Goal: Task Accomplishment & Management: Use online tool/utility

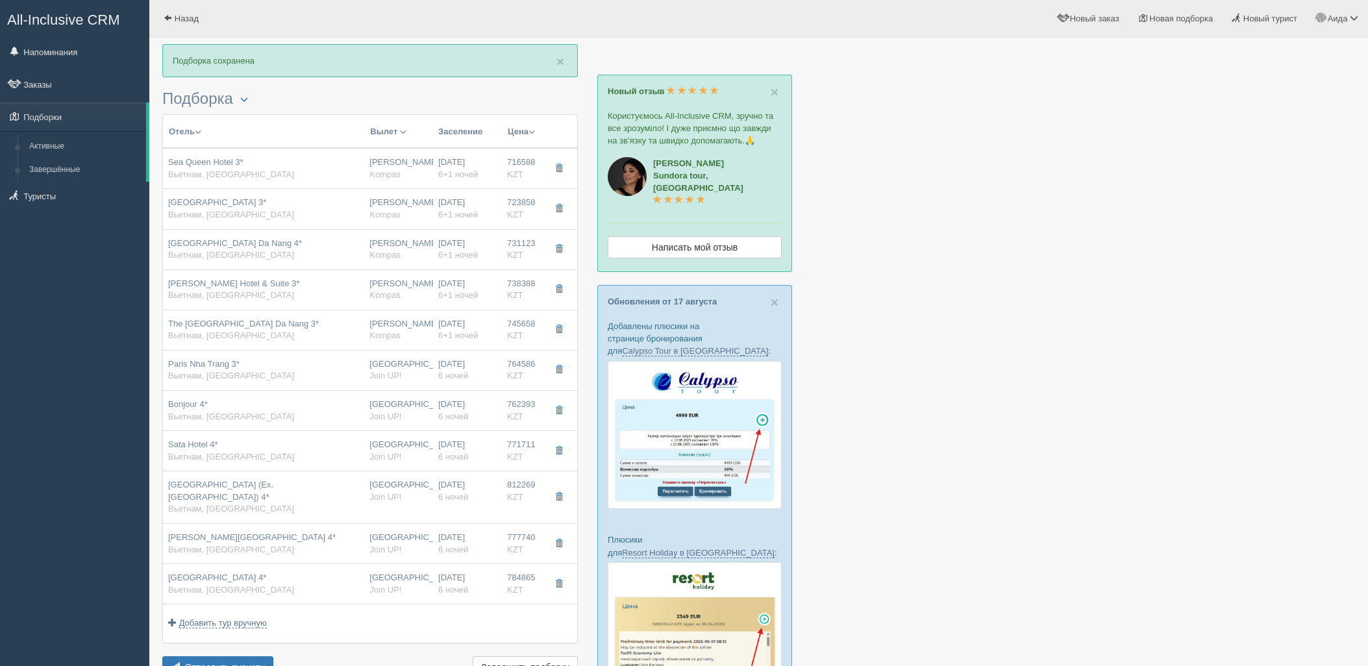
scroll to position [1, 0]
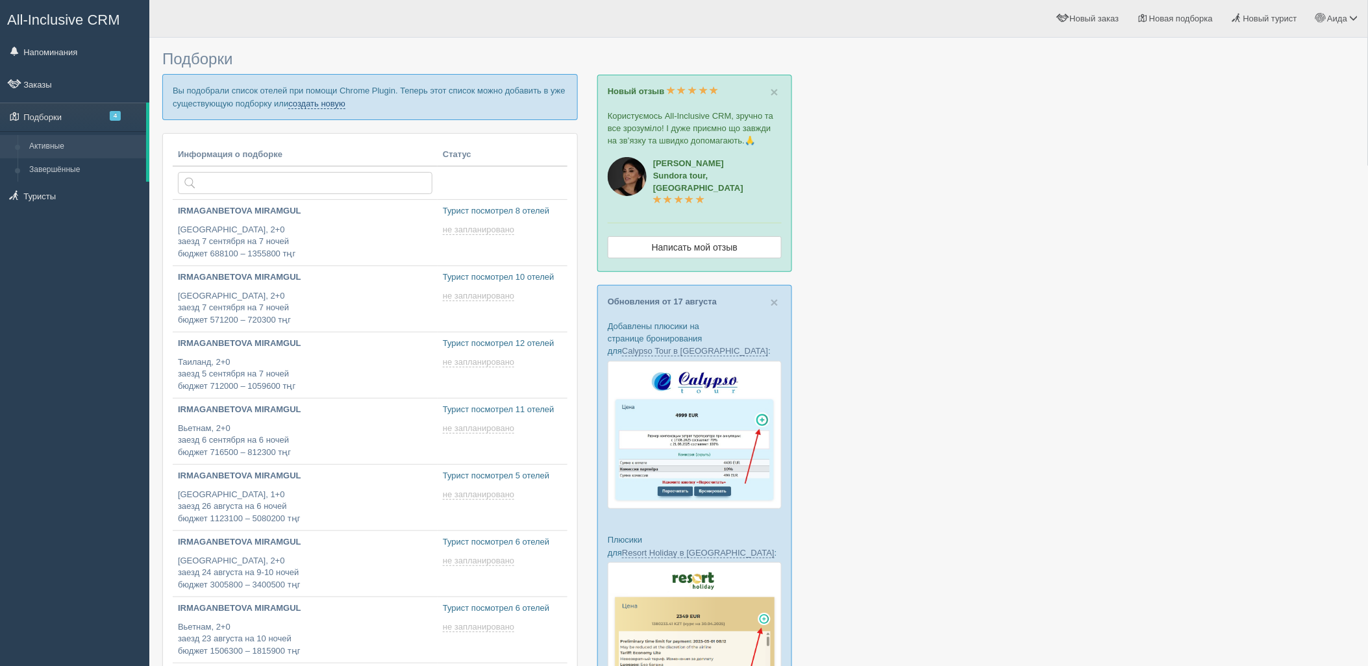
click at [293, 104] on link "создать новую" at bounding box center [316, 104] width 57 height 10
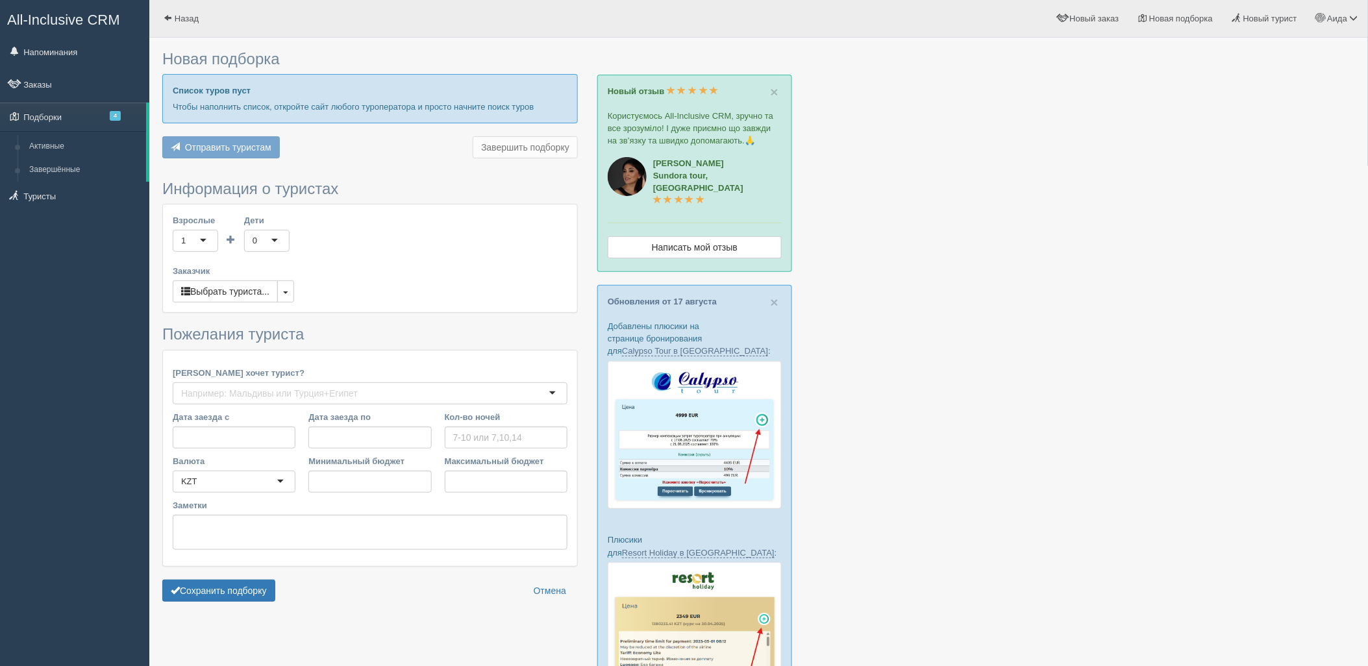
type input "3"
type input "990400"
type input "1097500"
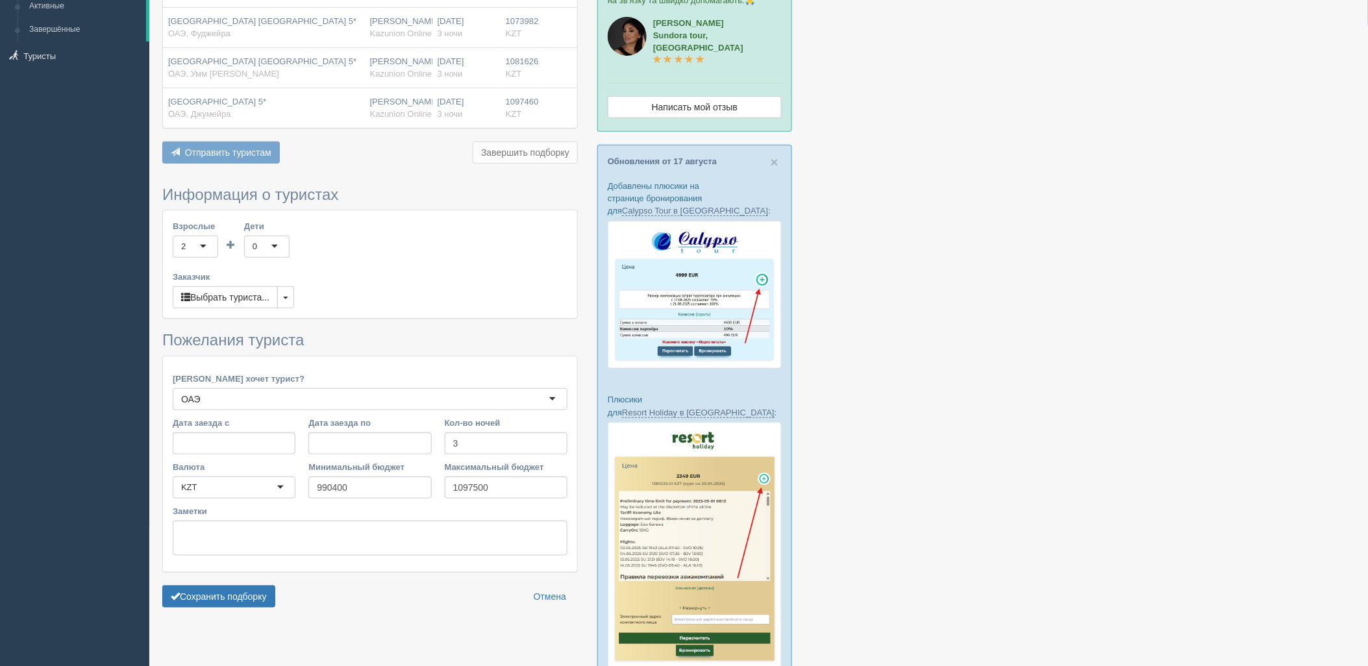
scroll to position [153, 0]
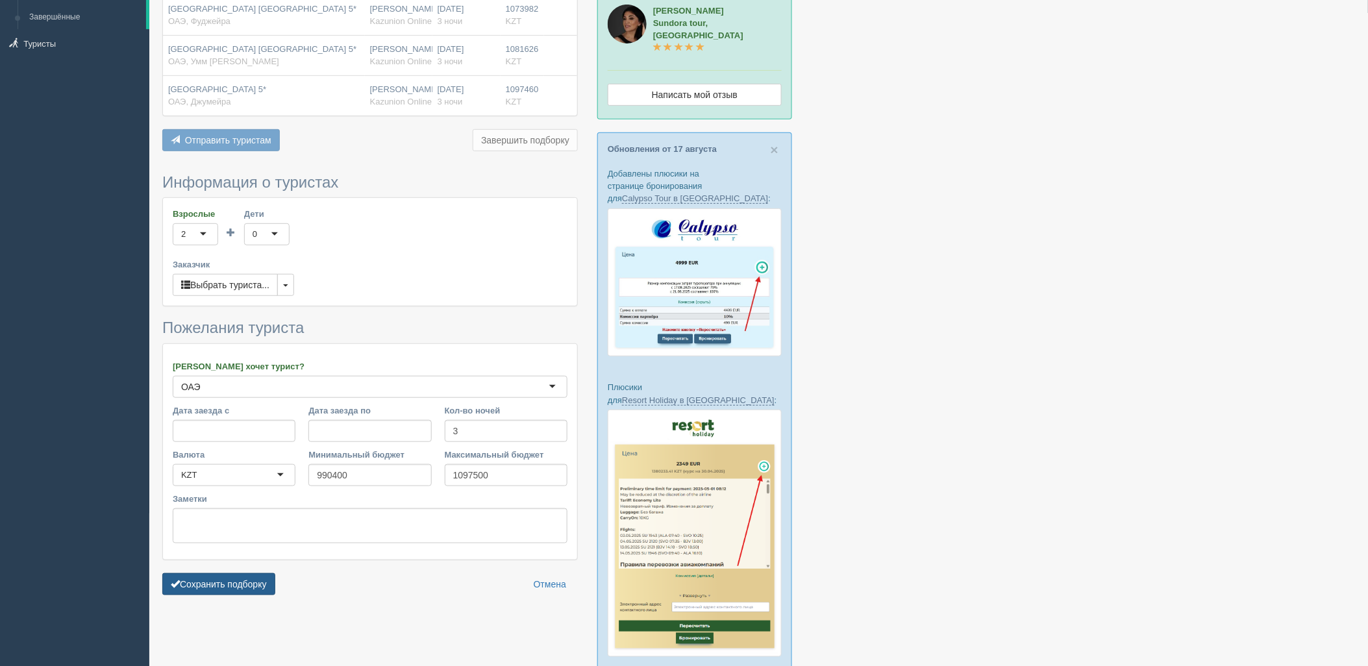
click at [257, 589] on button "Сохранить подборку" at bounding box center [218, 584] width 113 height 22
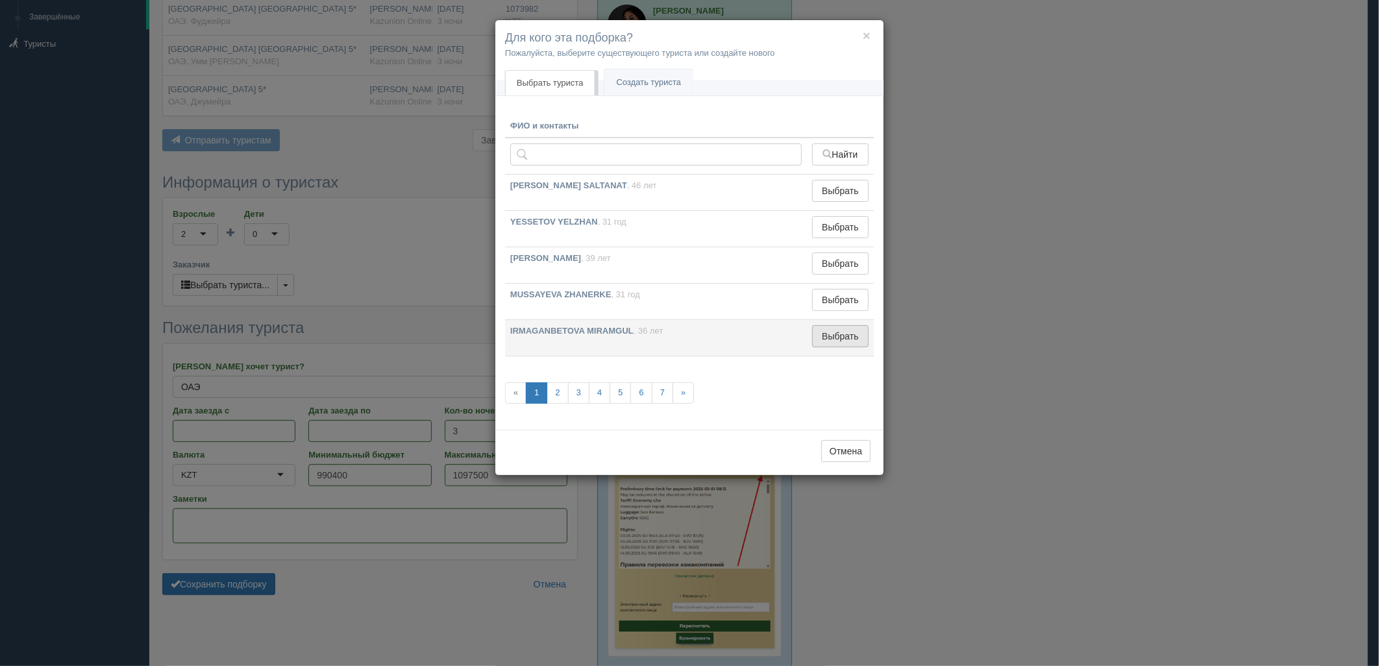
click at [853, 347] on button "Выбрать" at bounding box center [840, 336] width 57 height 22
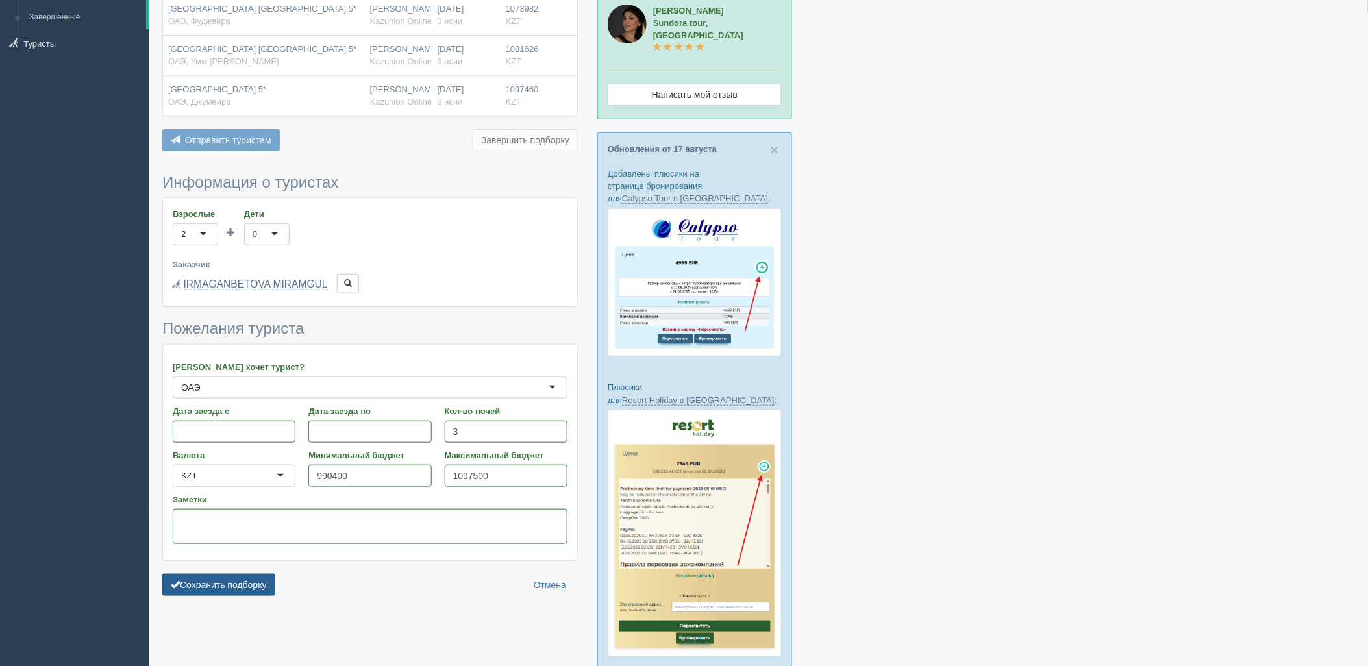
click at [227, 596] on button "Сохранить подборку" at bounding box center [218, 585] width 113 height 22
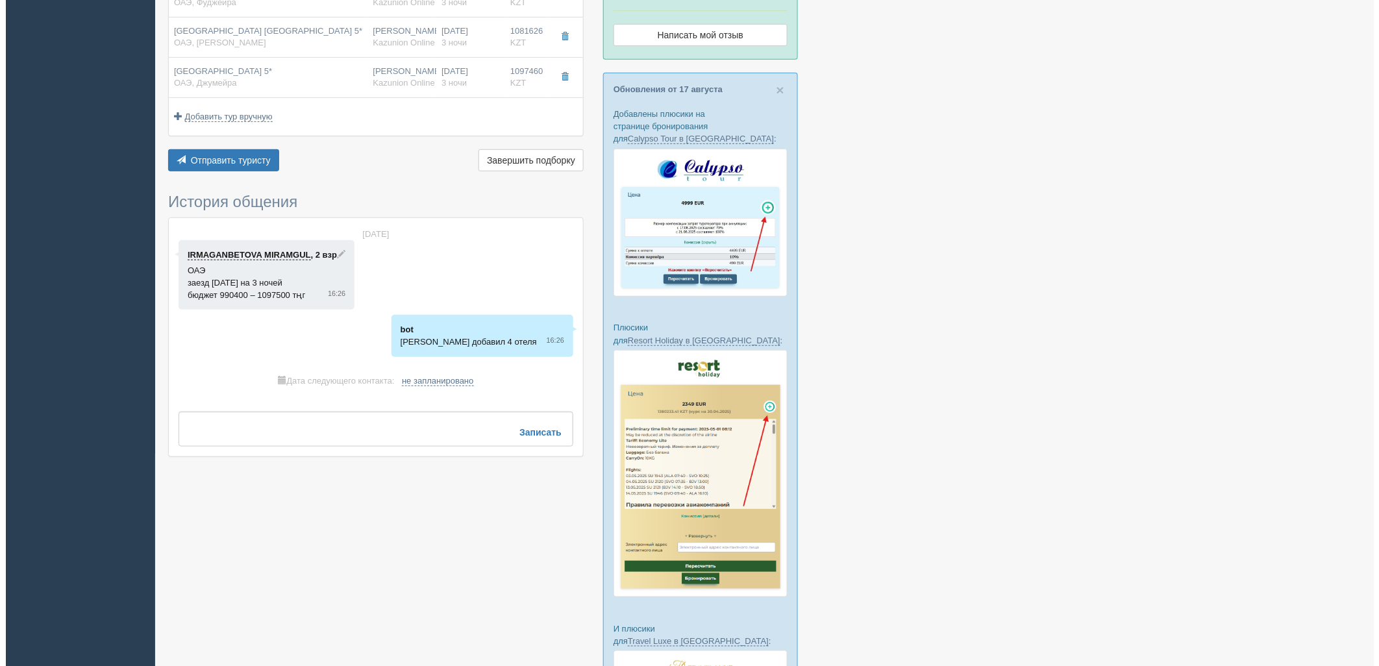
scroll to position [216, 0]
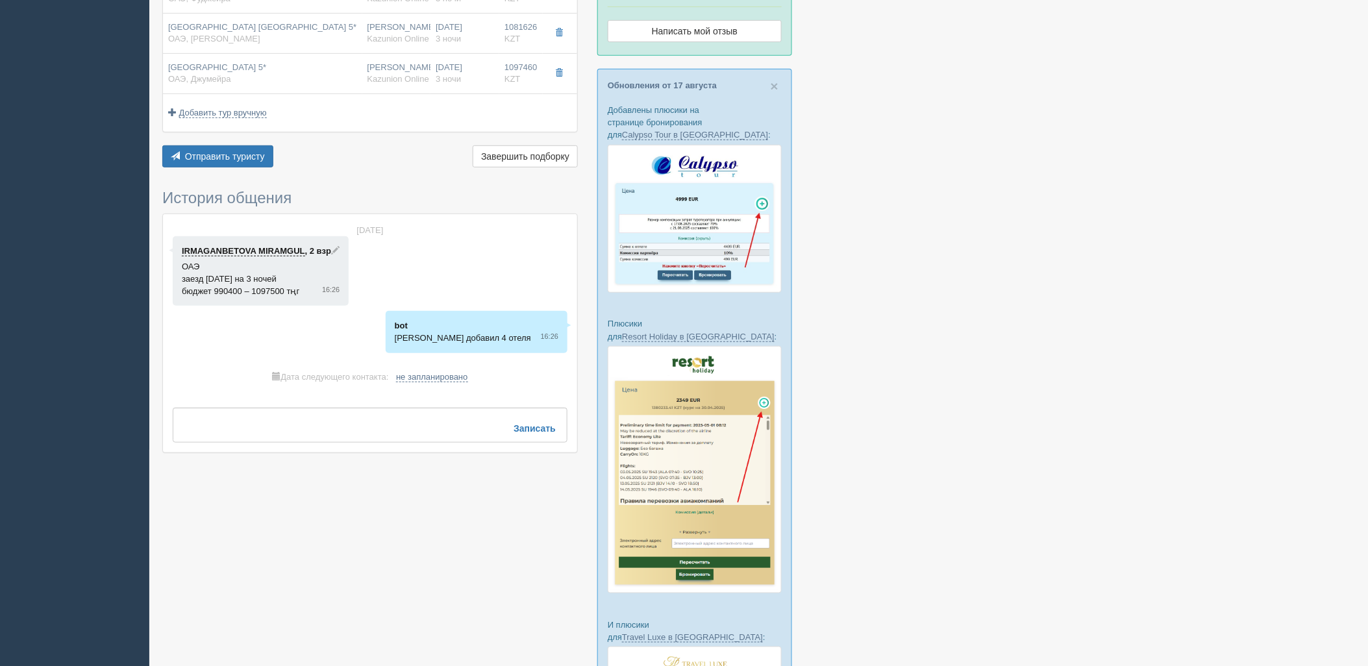
click at [211, 173] on div "× Подборка сохранена Подборка Менеджер: Аида Темирова Показать удалённые отели …" at bounding box center [370, 147] width 416 height 638
click at [209, 160] on span "Отправить туристу" at bounding box center [225, 156] width 80 height 10
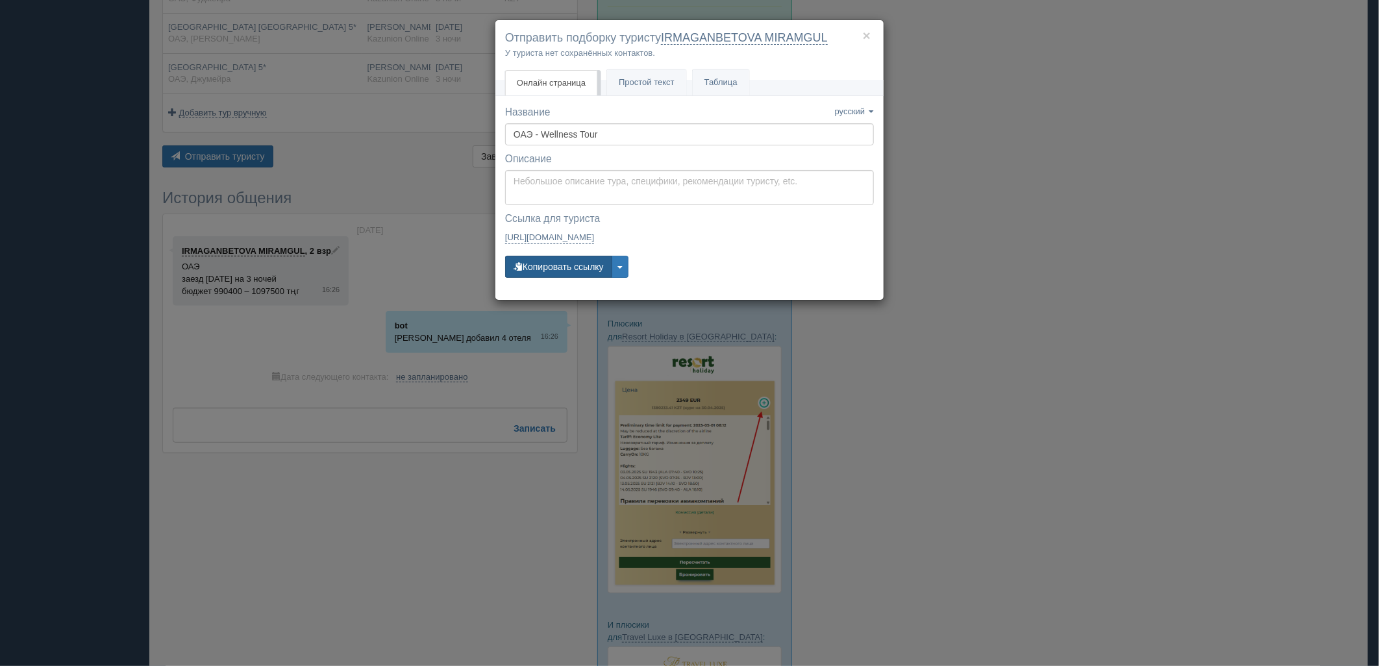
click at [568, 266] on button "Копировать ссылку" at bounding box center [558, 267] width 107 height 22
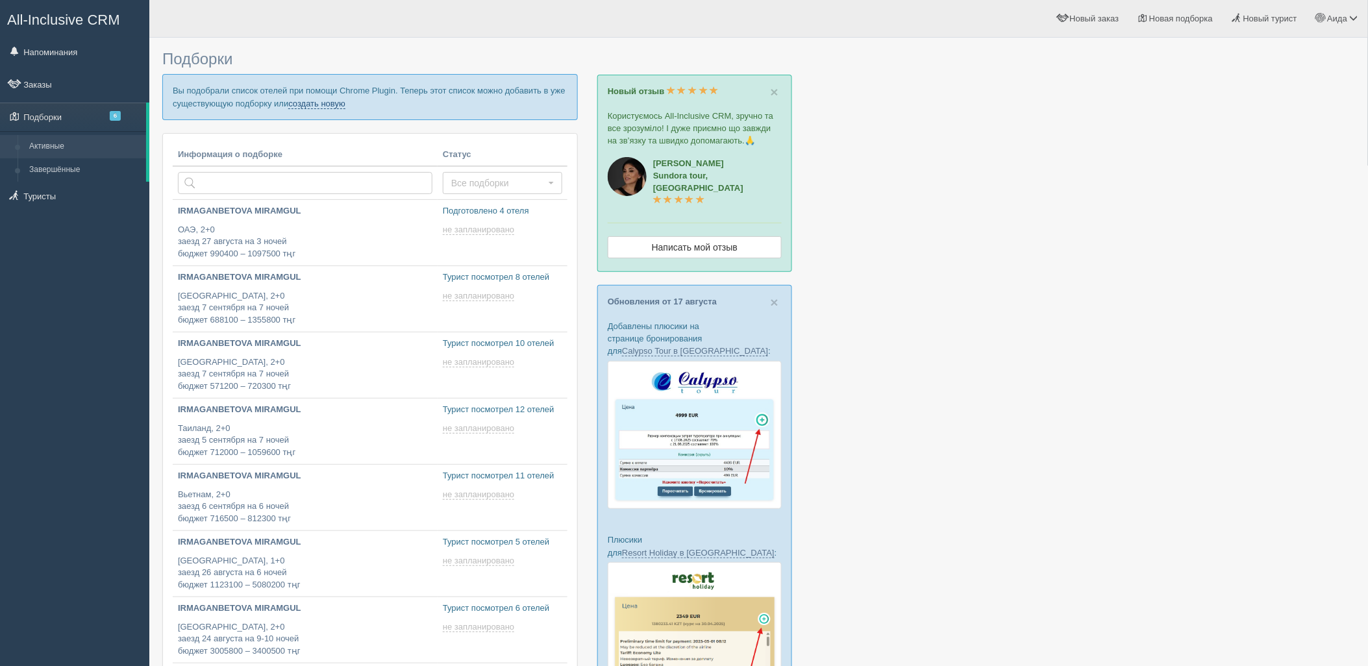
click at [314, 105] on link "создать новую" at bounding box center [316, 104] width 57 height 10
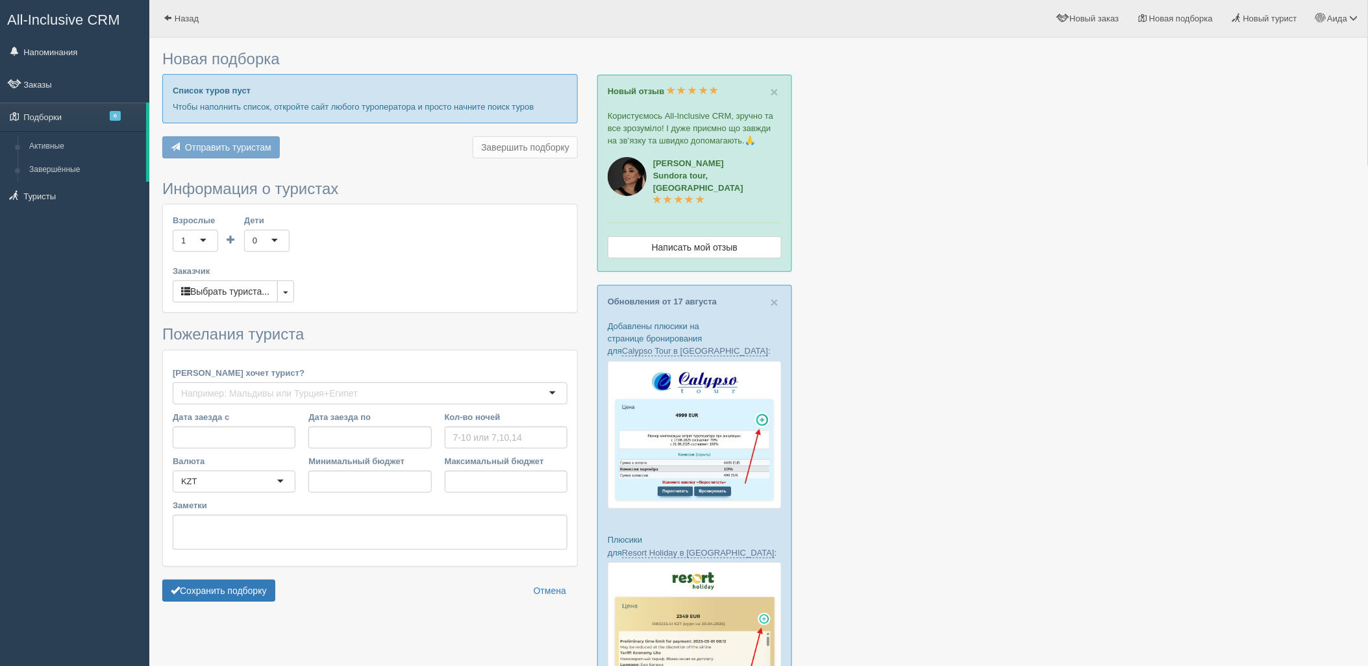
type input "4-5"
type input "926400"
type input "1050000"
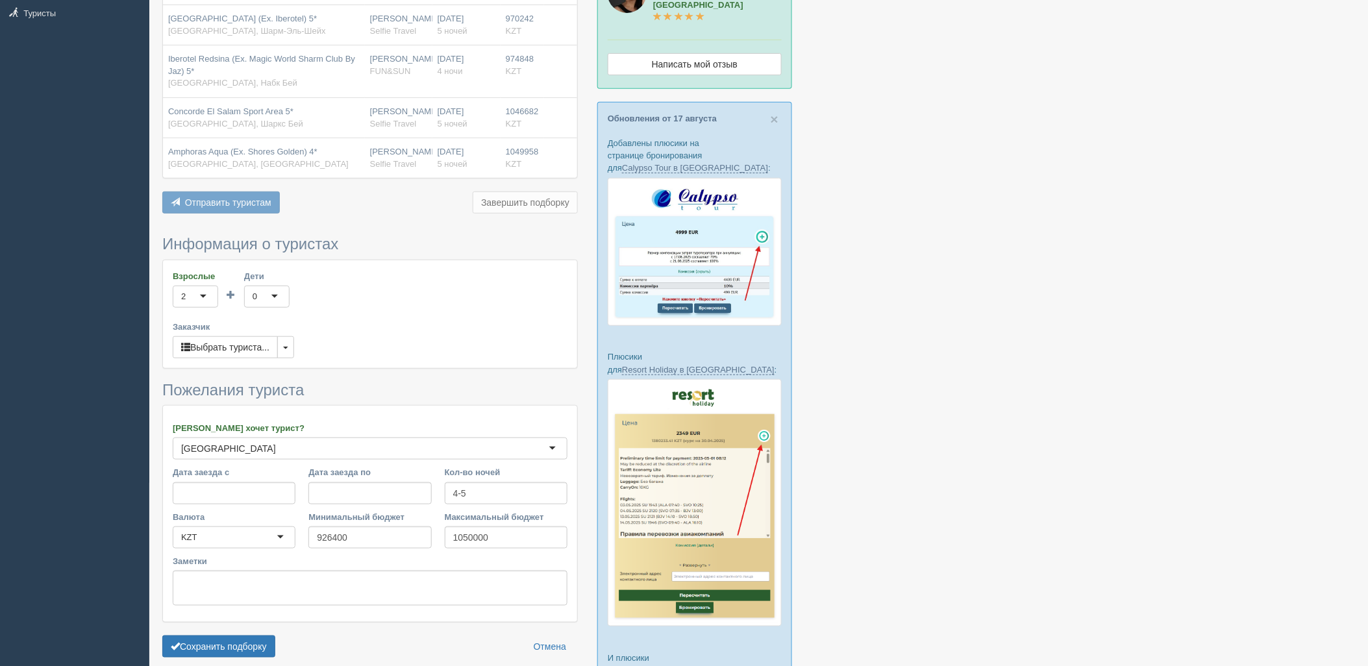
scroll to position [283, 0]
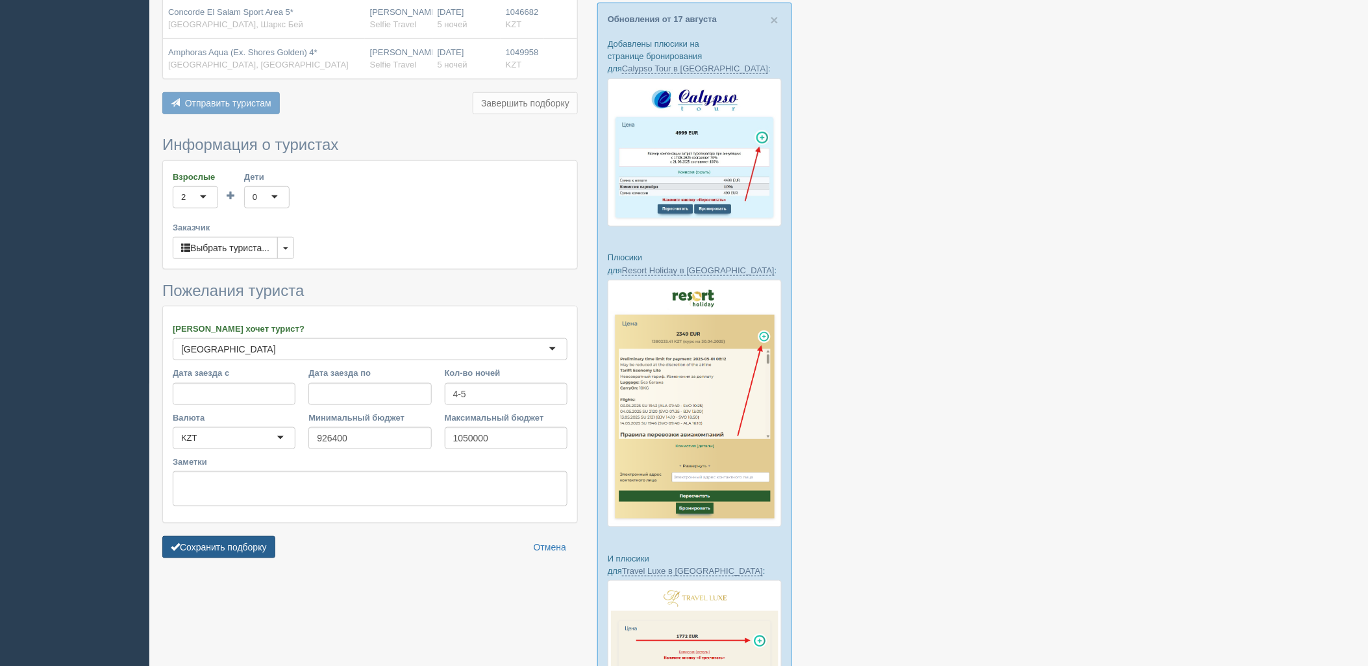
click at [249, 553] on button "Сохранить подборку" at bounding box center [218, 547] width 113 height 22
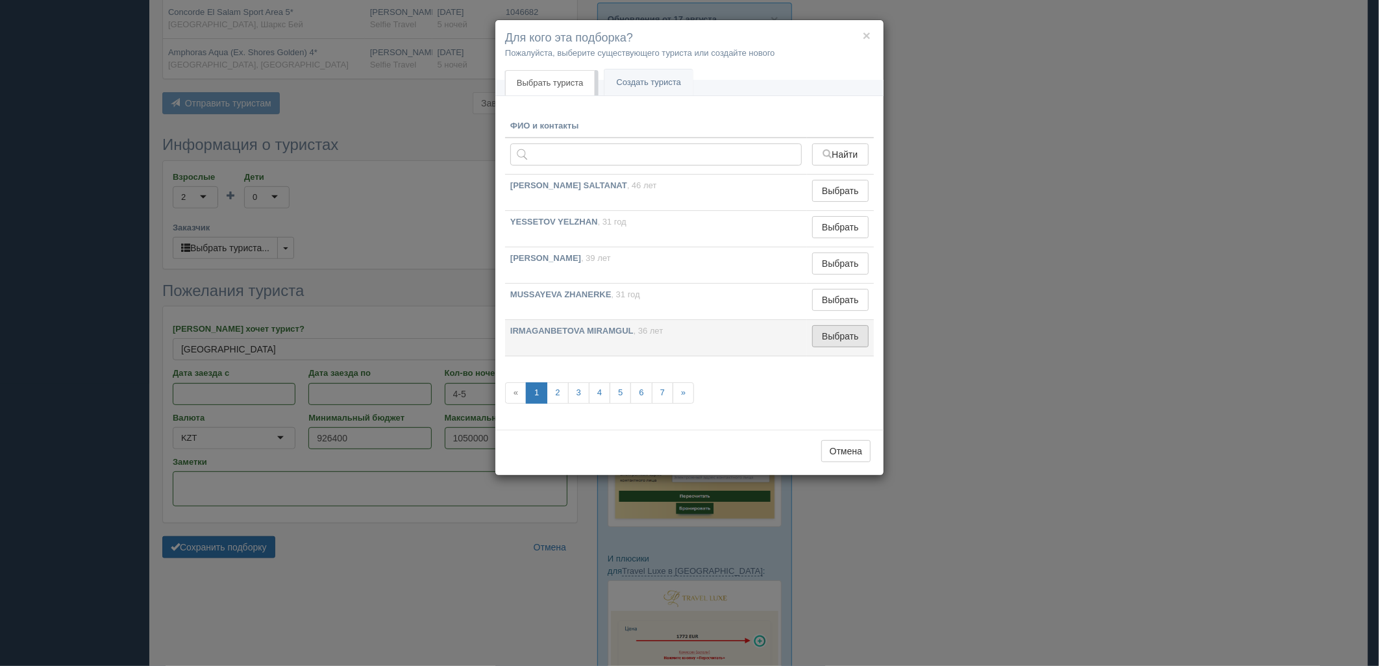
click at [847, 329] on button "Выбрать" at bounding box center [840, 336] width 57 height 22
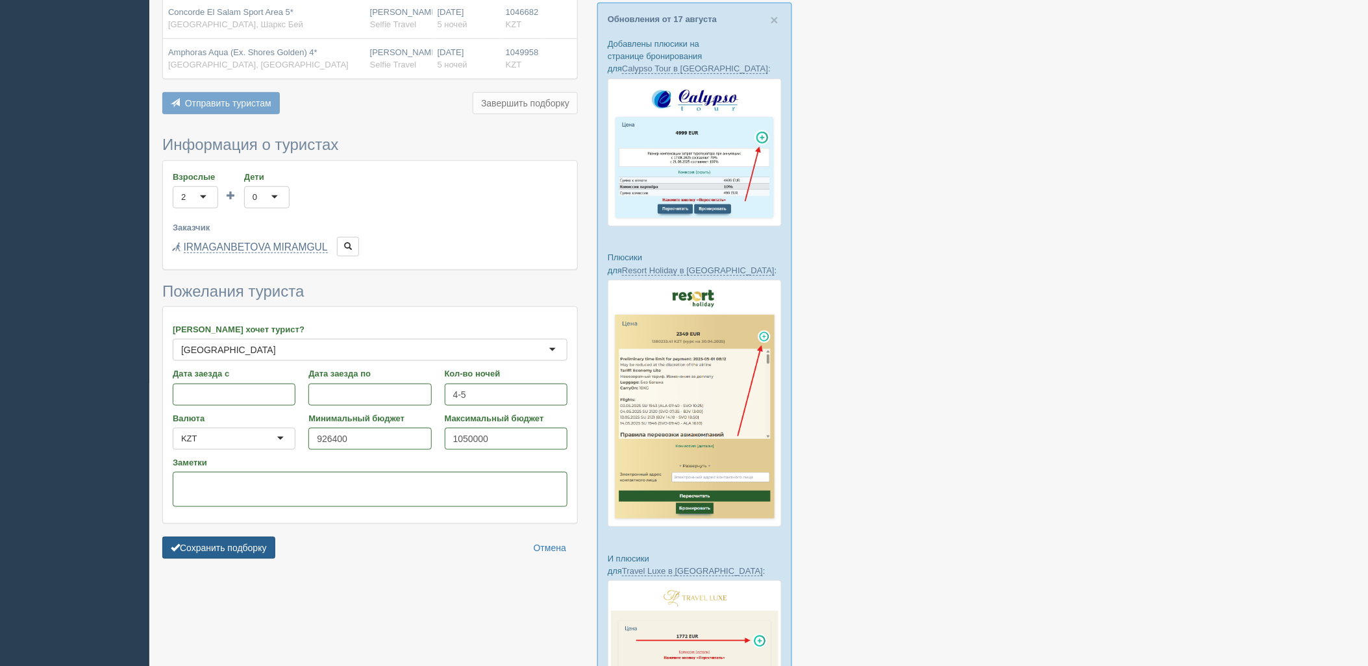
click at [223, 546] on button "Сохранить подборку" at bounding box center [218, 548] width 113 height 22
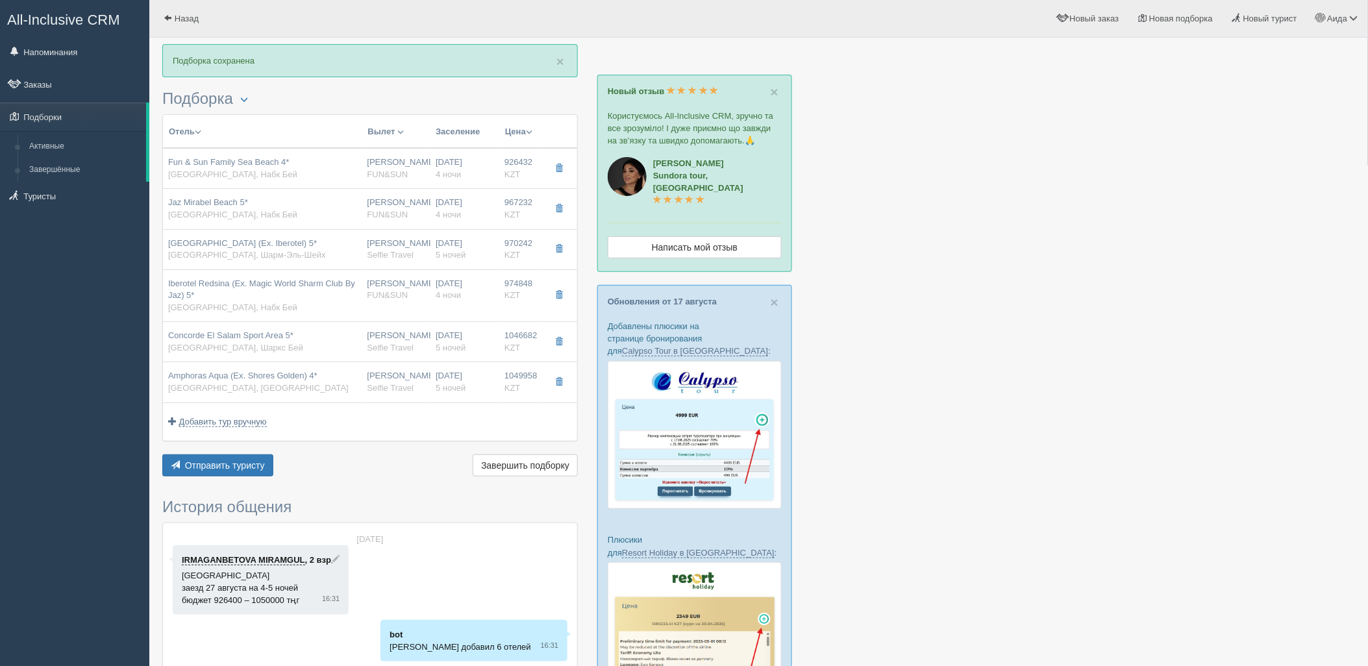
click at [218, 478] on div "Отправить туристу Отправить Завершить подборку Активировать подборку Добавить и…" at bounding box center [370, 467] width 416 height 25
click at [222, 469] on span "Отправить туристу" at bounding box center [225, 465] width 80 height 10
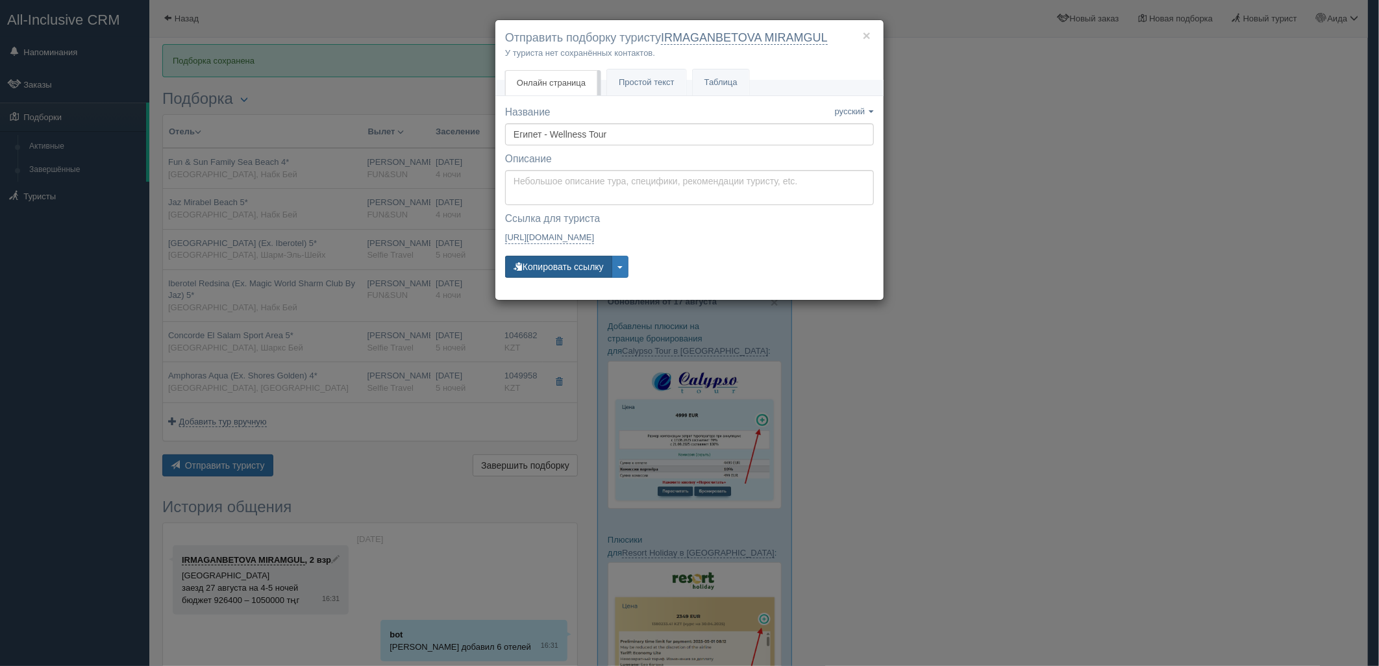
click at [591, 271] on button "Копировать ссылку" at bounding box center [558, 267] width 107 height 22
